Goal: Transaction & Acquisition: Purchase product/service

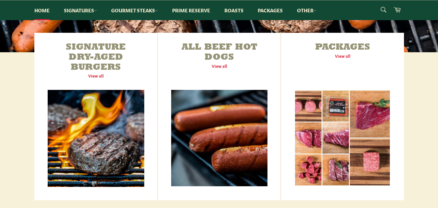
scroll to position [233, 0]
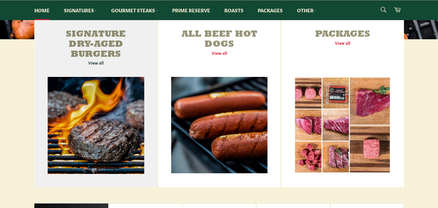
click at [94, 63] on link "Signature Dry-Aged Burgers View all" at bounding box center [95, 103] width 123 height 167
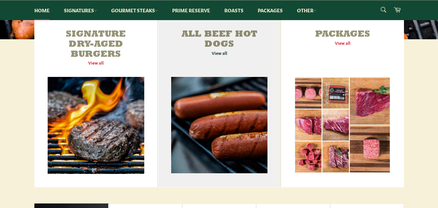
click at [222, 54] on link "All Beef Hot Dogs View all" at bounding box center [219, 103] width 122 height 167
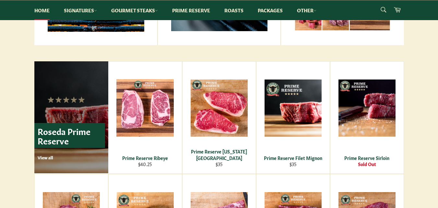
scroll to position [392, 0]
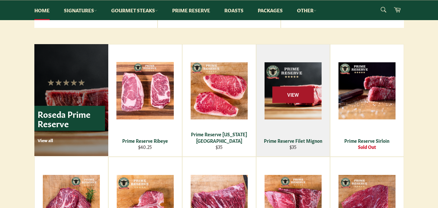
click at [289, 92] on span "View" at bounding box center [292, 94] width 41 height 17
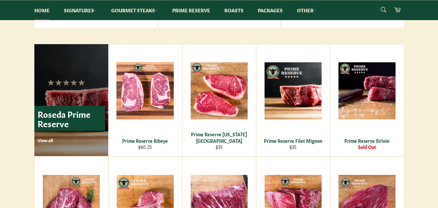
scroll to position [405, 0]
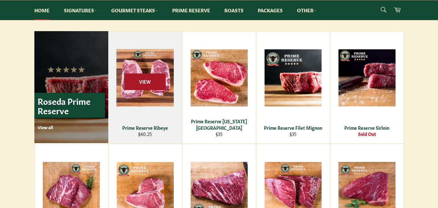
click at [140, 82] on span "View" at bounding box center [144, 81] width 41 height 17
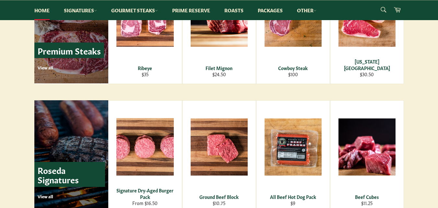
scroll to position [780, 0]
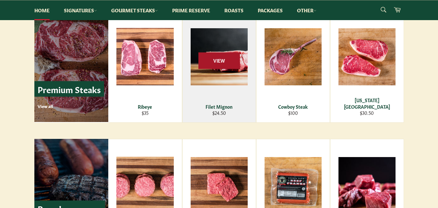
click at [226, 58] on span "View" at bounding box center [218, 60] width 41 height 17
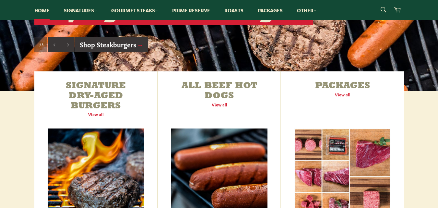
scroll to position [199, 0]
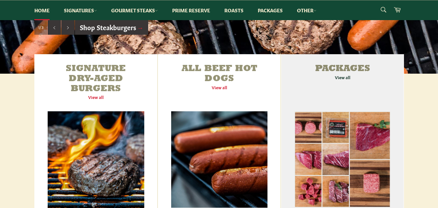
click at [343, 76] on link "Packages View all" at bounding box center [342, 137] width 122 height 167
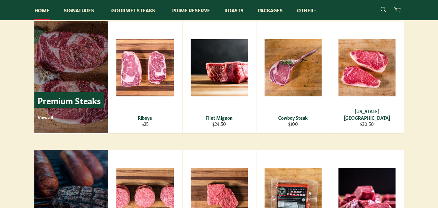
scroll to position [769, 0]
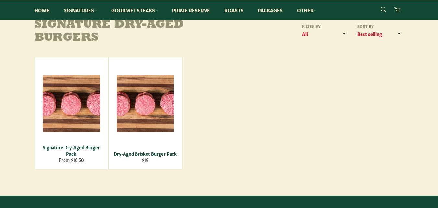
scroll to position [78, 0]
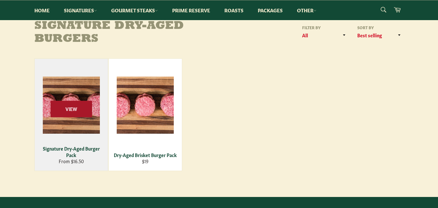
click at [73, 110] on span "View" at bounding box center [71, 108] width 41 height 17
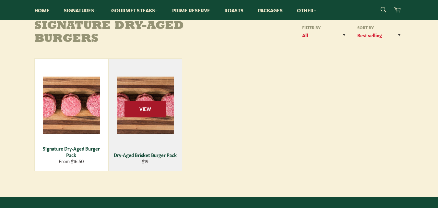
click at [159, 102] on span "View" at bounding box center [144, 108] width 41 height 17
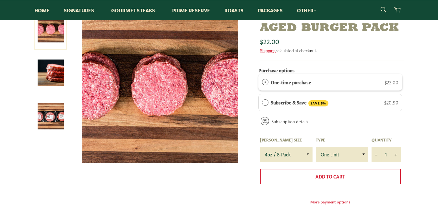
scroll to position [91, 0]
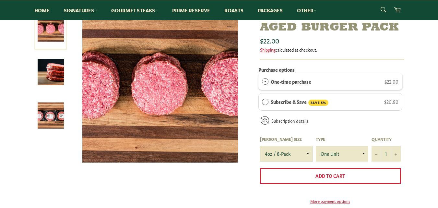
click at [307, 153] on select "4oz / 8-Pack 6oz / 4-Pack 8oz / 4-Pack" at bounding box center [286, 154] width 52 height 16
click at [260, 146] on select "4oz / 8-Pack 6oz / 4-Pack 8oz / 4-Pack" at bounding box center [286, 154] width 52 height 16
click at [308, 153] on select "4oz / 8-Pack 6oz / 4-Pack 8oz / 4-Pack" at bounding box center [286, 154] width 52 height 16
click at [260, 146] on select "4oz / 8-Pack 6oz / 4-Pack 8oz / 4-Pack" at bounding box center [286, 154] width 52 height 16
click at [307, 154] on select "4oz / 8-Pack 6oz / 4-Pack 8oz / 4-Pack" at bounding box center [286, 154] width 52 height 16
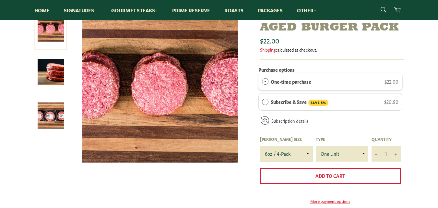
click at [260, 146] on select "4oz / 8-Pack 6oz / 4-Pack 8oz / 4-Pack" at bounding box center [286, 154] width 52 height 16
click at [308, 153] on select "4oz / 8-Pack 6oz / 4-Pack 8oz / 4-Pack" at bounding box center [286, 154] width 52 height 16
click at [260, 146] on select "4oz / 8-Pack 6oz / 4-Pack 8oz / 4-Pack" at bounding box center [286, 154] width 52 height 16
click at [308, 152] on select "4oz / 8-Pack 6oz / 4-Pack 8oz / 4-Pack" at bounding box center [286, 154] width 52 height 16
click at [260, 146] on select "4oz / 8-Pack 6oz / 4-Pack 8oz / 4-Pack" at bounding box center [286, 154] width 52 height 16
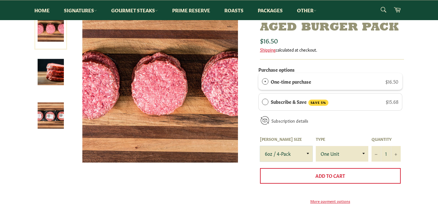
click at [307, 153] on select "4oz / 8-Pack 6oz / 4-Pack 8oz / 4-Pack" at bounding box center [286, 154] width 52 height 16
select select "4oz / 8-Pack"
click at [260, 146] on select "4oz / 8-Pack 6oz / 4-Pack 8oz / 4-Pack" at bounding box center [286, 154] width 52 height 16
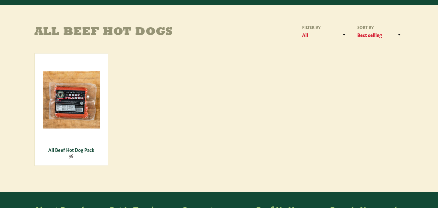
scroll to position [82, 0]
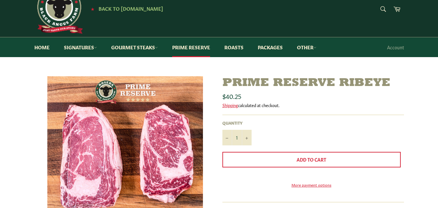
scroll to position [17, 0]
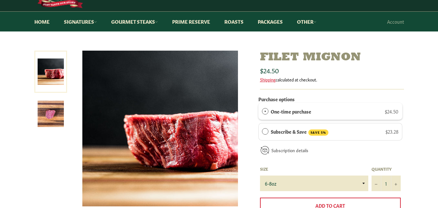
scroll to position [21, 0]
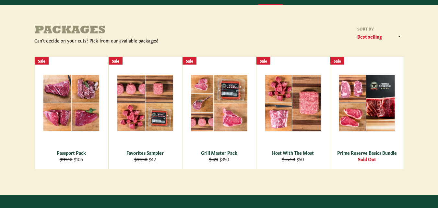
scroll to position [99, 0]
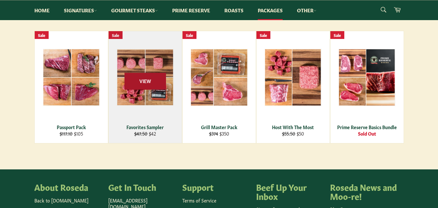
click at [149, 78] on span "View" at bounding box center [144, 81] width 41 height 17
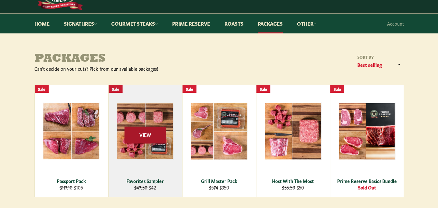
scroll to position [17, 0]
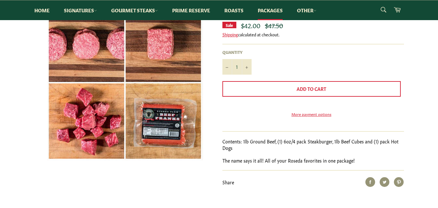
scroll to position [91, 0]
